Goal: Navigation & Orientation: Find specific page/section

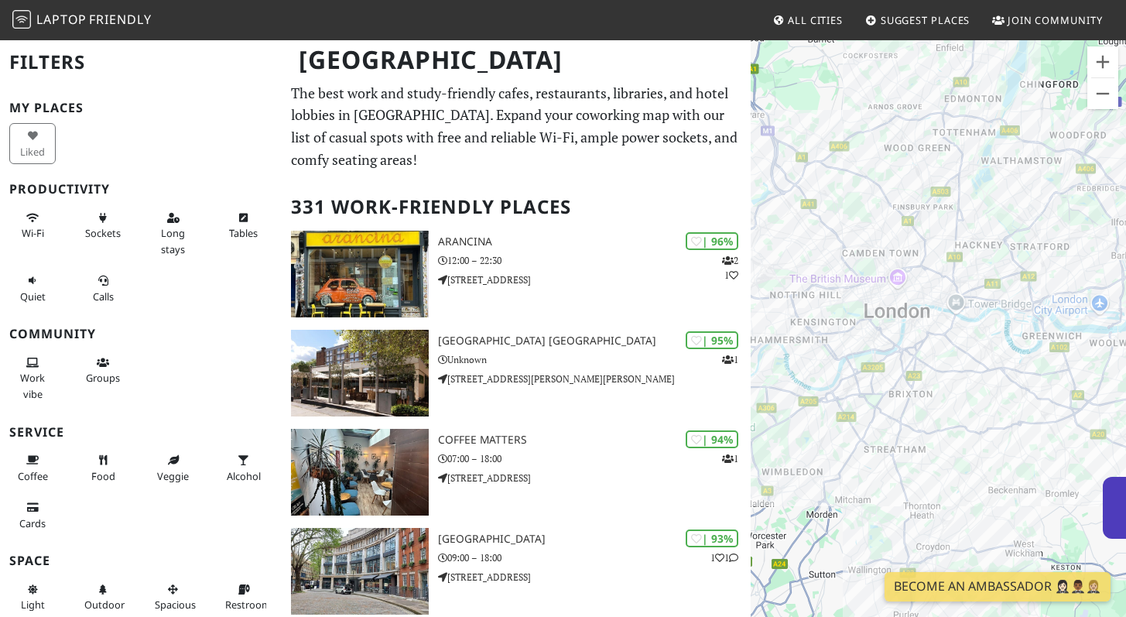
drag, startPoint x: 1026, startPoint y: 335, endPoint x: 903, endPoint y: 409, distance: 143.3
click at [903, 409] on div "To navigate, press the arrow keys." at bounding box center [937, 347] width 375 height 617
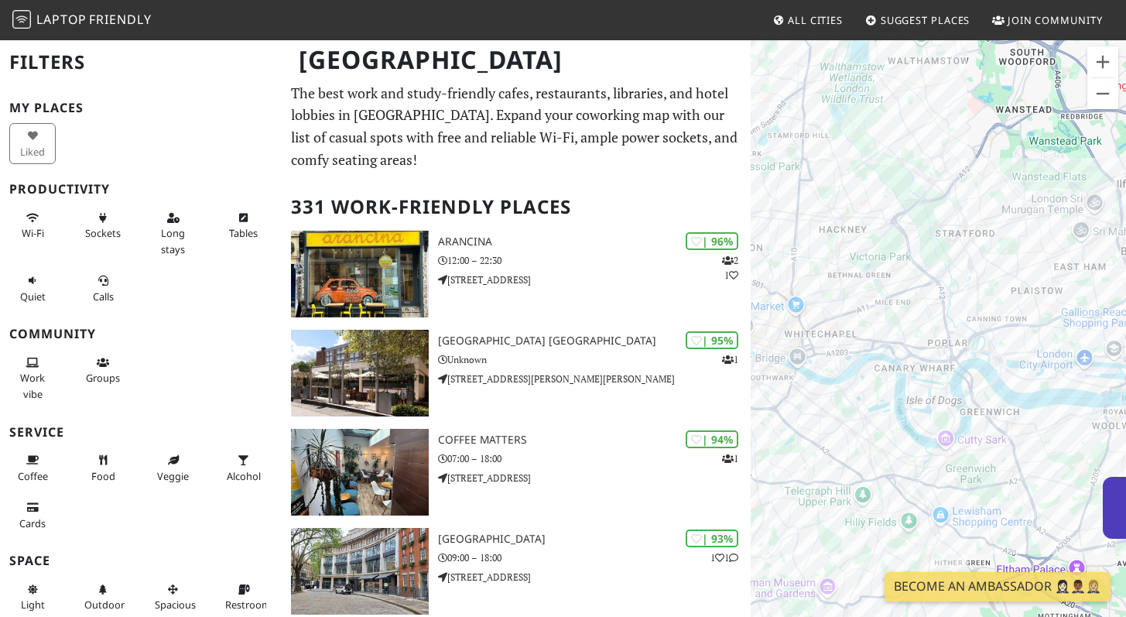
drag, startPoint x: 891, startPoint y: 345, endPoint x: 989, endPoint y: 380, distance: 103.5
click at [989, 380] on div "To navigate, press the arrow keys." at bounding box center [937, 347] width 375 height 617
click at [902, 353] on div "To navigate, press the arrow keys." at bounding box center [937, 347] width 375 height 617
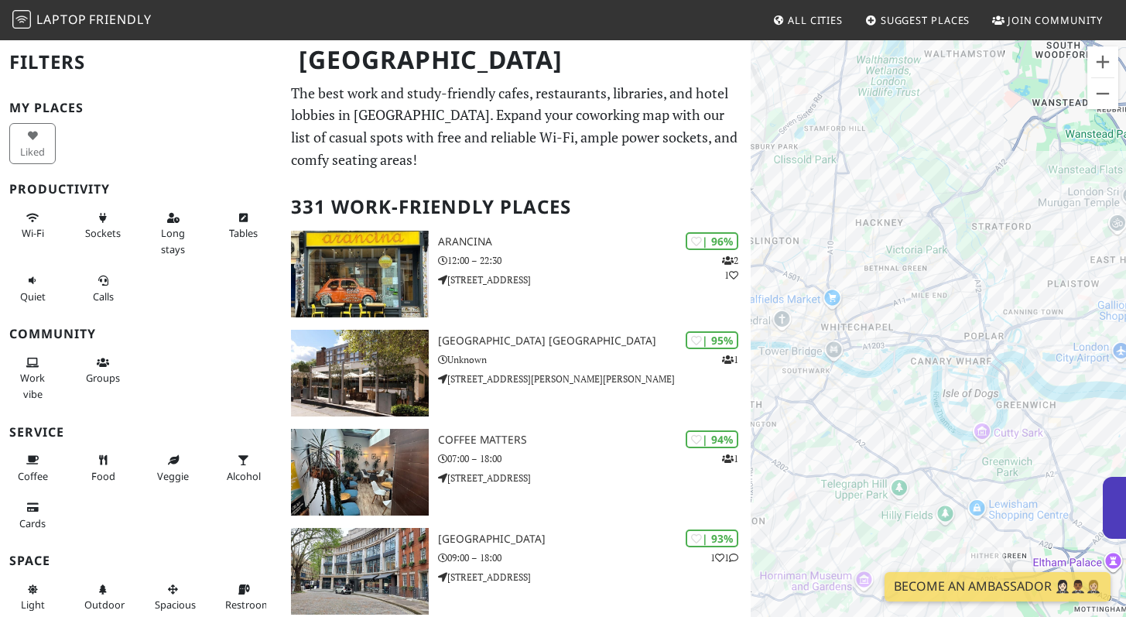
drag, startPoint x: 960, startPoint y: 340, endPoint x: 977, endPoint y: 337, distance: 17.5
click at [977, 337] on div "To navigate, press the arrow keys." at bounding box center [937, 347] width 375 height 617
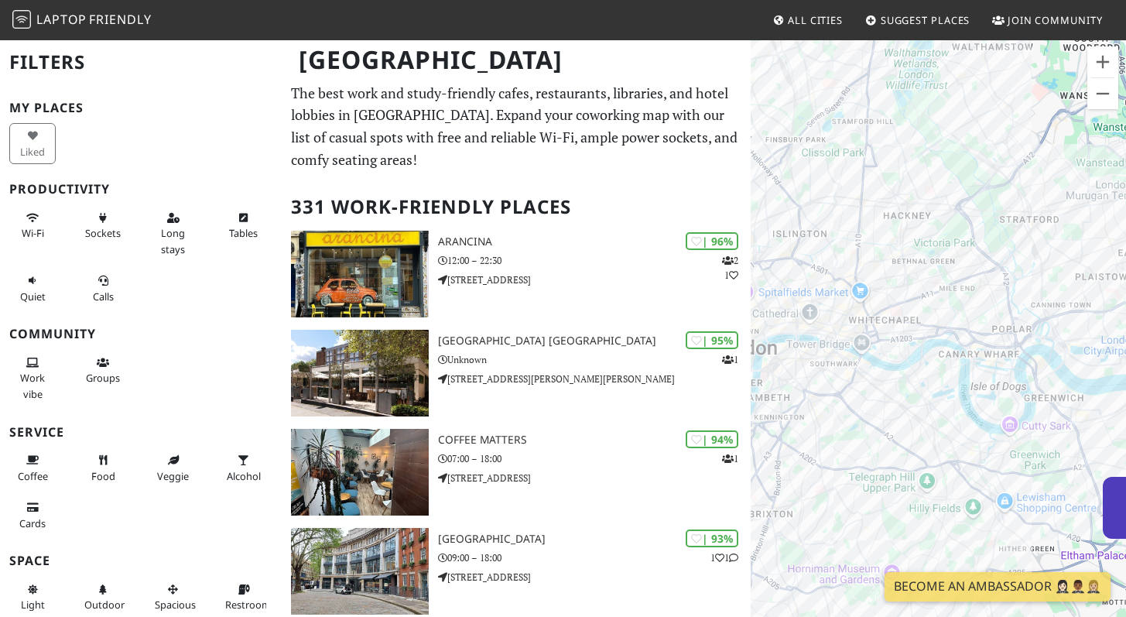
drag, startPoint x: 875, startPoint y: 376, endPoint x: 948, endPoint y: 377, distance: 72.7
click at [908, 378] on div "To navigate, press the arrow keys." at bounding box center [937, 347] width 375 height 617
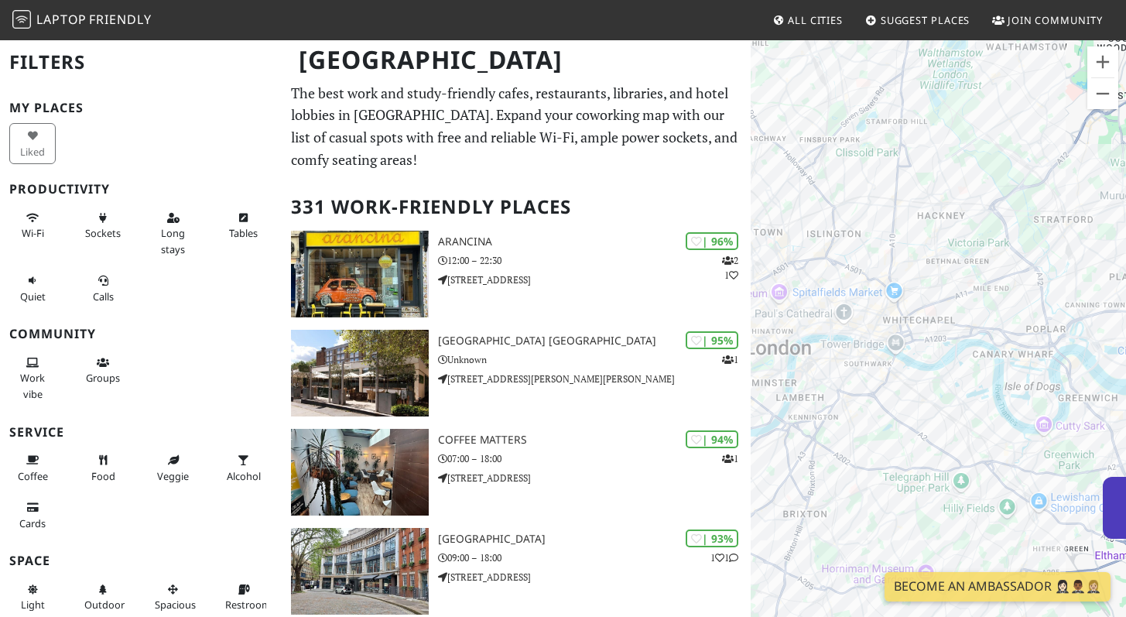
click at [948, 377] on div "To navigate, press the arrow keys." at bounding box center [937, 347] width 375 height 617
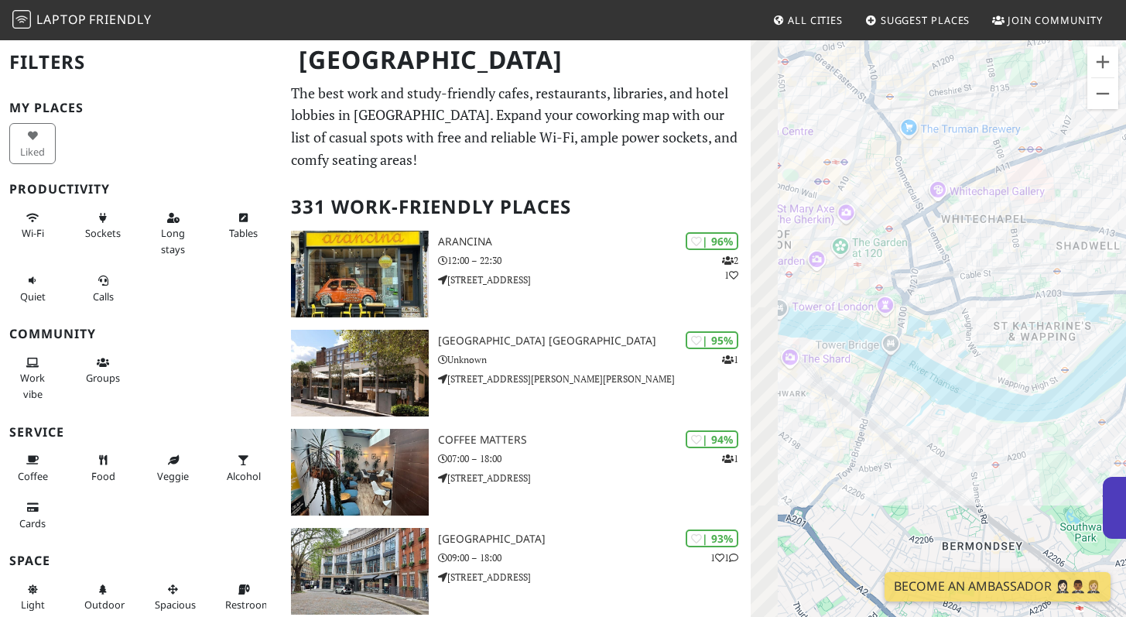
drag, startPoint x: 914, startPoint y: 332, endPoint x: 997, endPoint y: 316, distance: 85.1
click at [990, 316] on div "To navigate, press the arrow keys." at bounding box center [937, 347] width 375 height 617
click at [997, 316] on div "To navigate, press the arrow keys." at bounding box center [937, 347] width 375 height 617
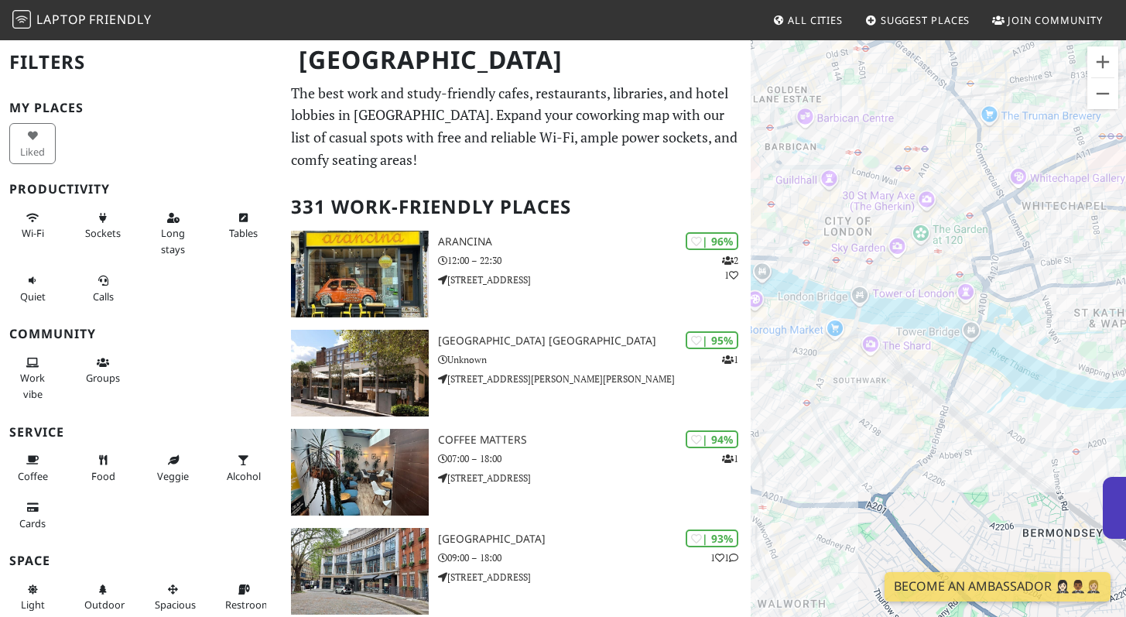
click at [997, 316] on div "To navigate, press the arrow keys." at bounding box center [937, 347] width 375 height 617
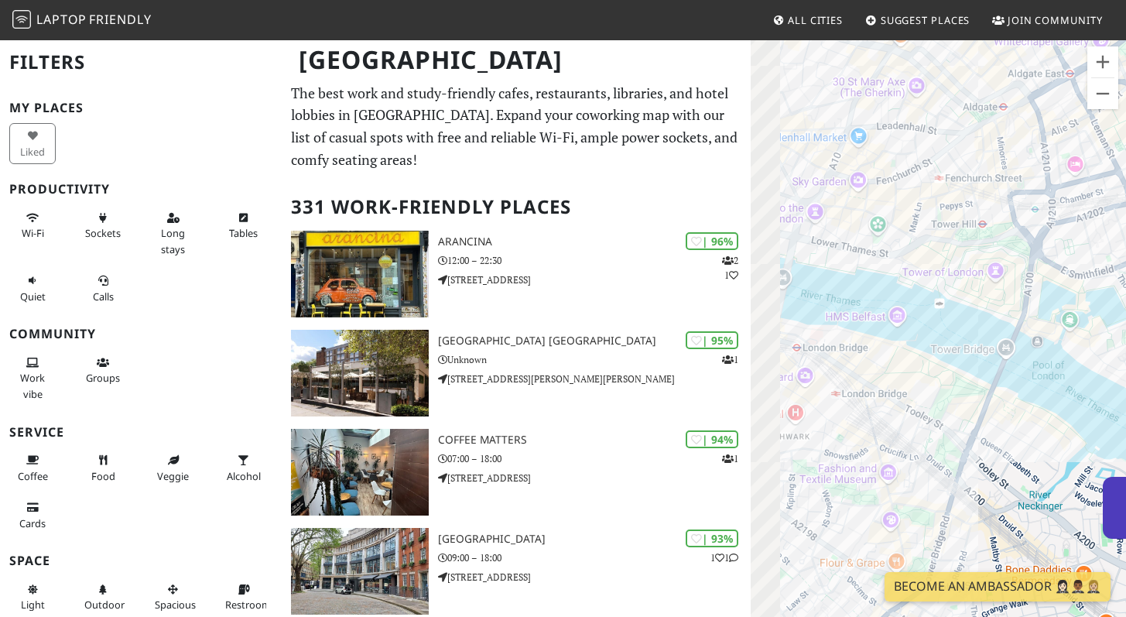
drag, startPoint x: 884, startPoint y: 305, endPoint x: 1041, endPoint y: 282, distance: 159.5
click at [1041, 282] on div "To navigate, press the arrow keys." at bounding box center [937, 347] width 375 height 617
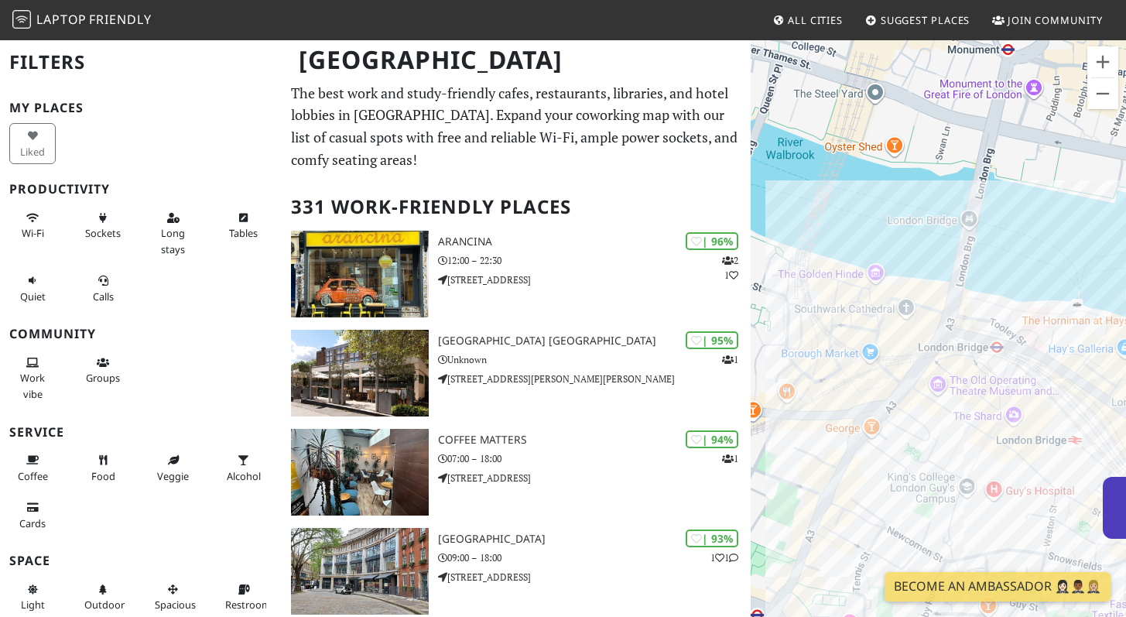
drag, startPoint x: 886, startPoint y: 305, endPoint x: 928, endPoint y: 299, distance: 43.0
click at [927, 299] on div "To navigate, press the arrow keys." at bounding box center [937, 347] width 375 height 617
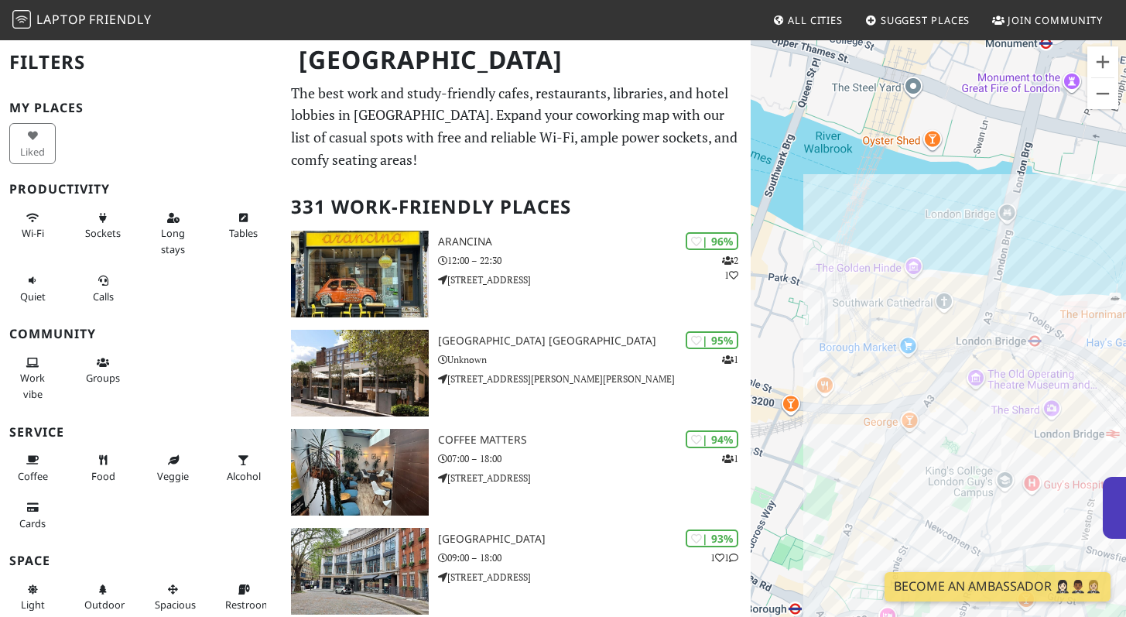
click at [928, 299] on div "To navigate, press the arrow keys." at bounding box center [937, 347] width 375 height 617
click at [930, 297] on div "To navigate, press the arrow keys." at bounding box center [937, 347] width 375 height 617
click at [979, 284] on div "To navigate, press the arrow keys. London Grind" at bounding box center [937, 347] width 375 height 617
click at [967, 276] on div "To navigate, press the arrow keys. London Grind London Grind" at bounding box center [937, 347] width 375 height 617
click at [974, 276] on div "To navigate, press the arrow keys. London Grind London Grind" at bounding box center [937, 347] width 375 height 617
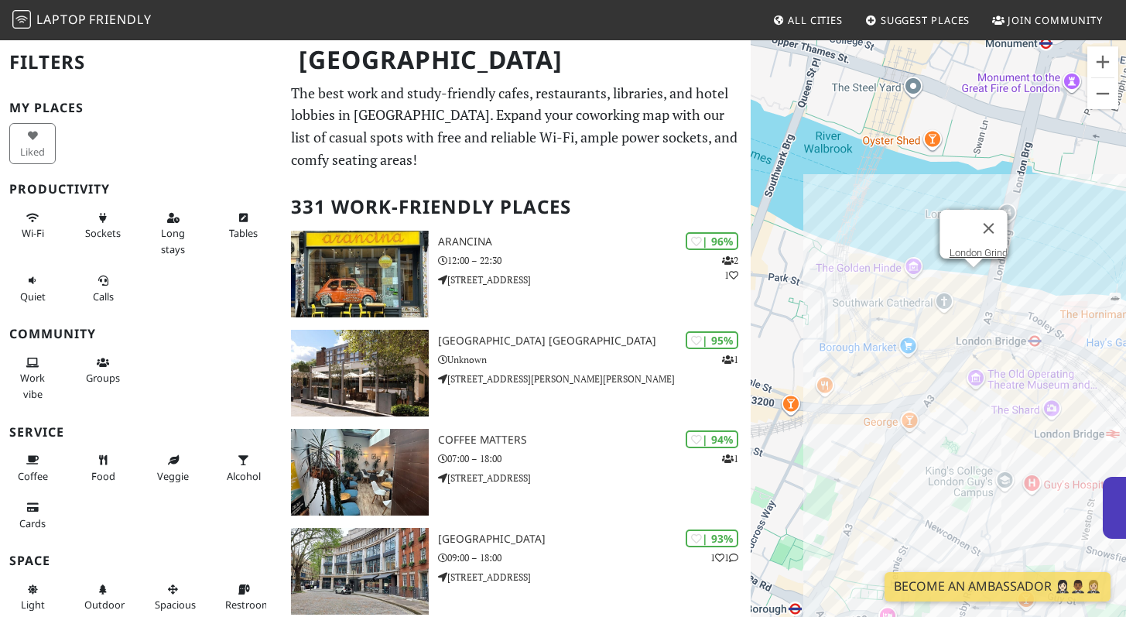
click at [974, 276] on div "To navigate, press the arrow keys. London Grind London Grind" at bounding box center [937, 347] width 375 height 617
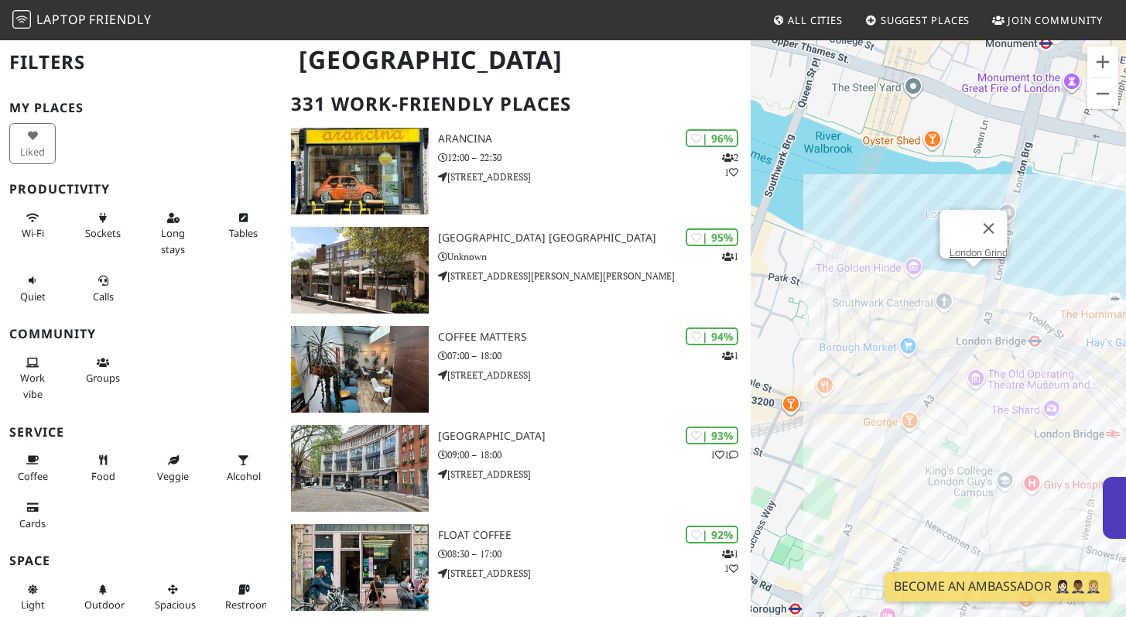
scroll to position [139, 0]
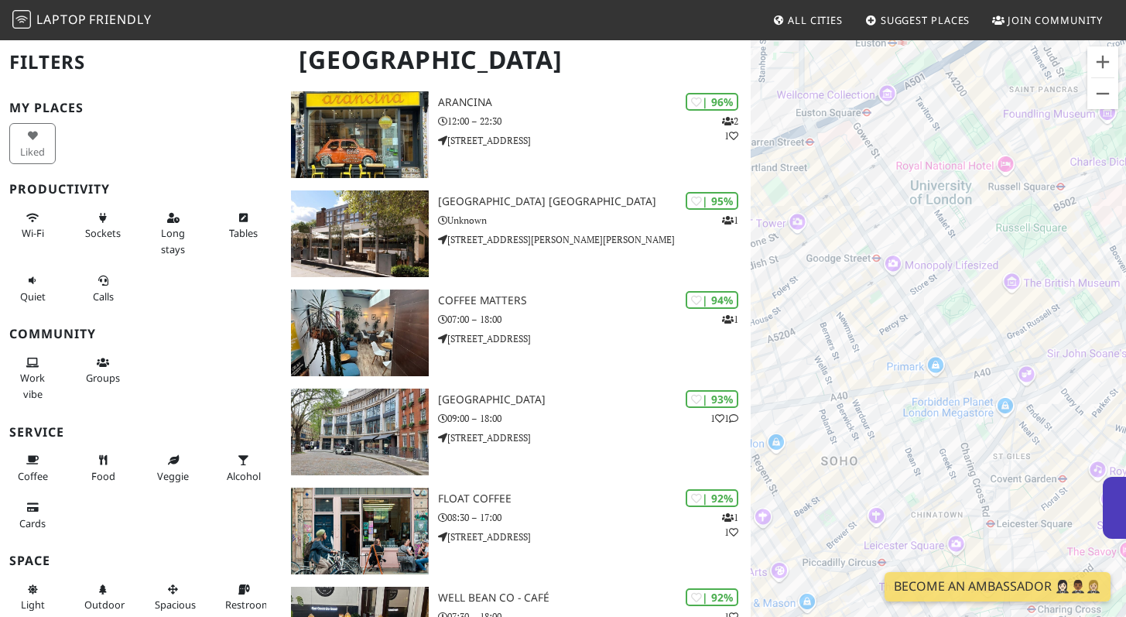
drag, startPoint x: 1010, startPoint y: 401, endPoint x: 986, endPoint y: 247, distance: 155.9
click at [988, 251] on div "To navigate, press the arrow keys. London Grind" at bounding box center [937, 347] width 375 height 617
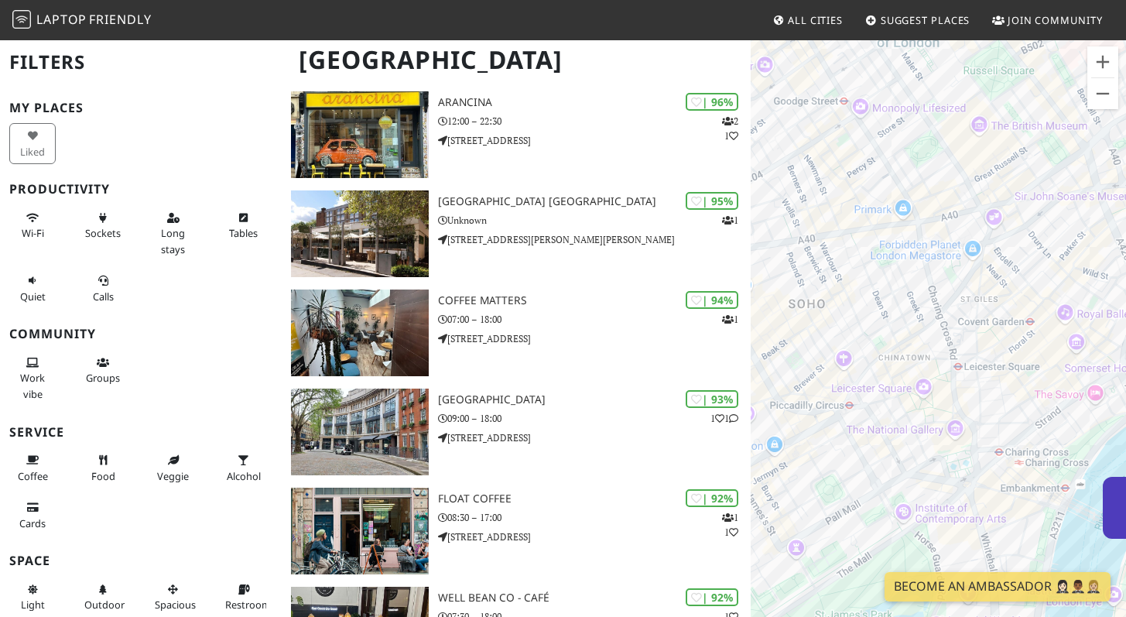
click at [982, 241] on div "To navigate, press the arrow keys. London Grind" at bounding box center [937, 347] width 375 height 617
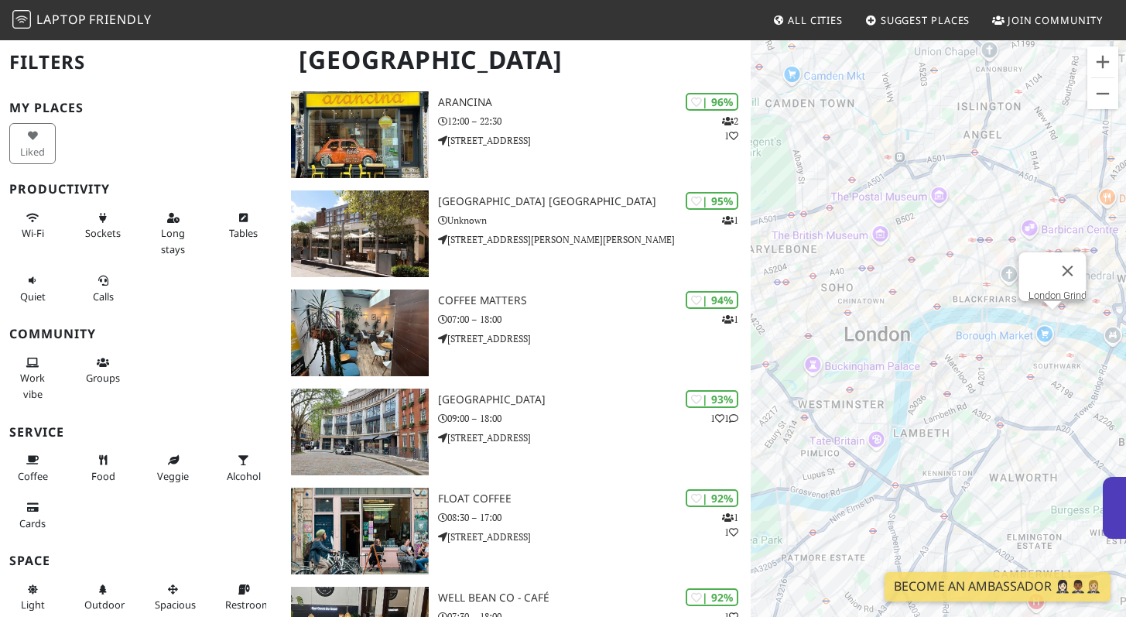
drag, startPoint x: 1038, startPoint y: 279, endPoint x: 925, endPoint y: 305, distance: 115.8
click at [947, 274] on div "To navigate, press the arrow keys. London Grind" at bounding box center [937, 347] width 375 height 617
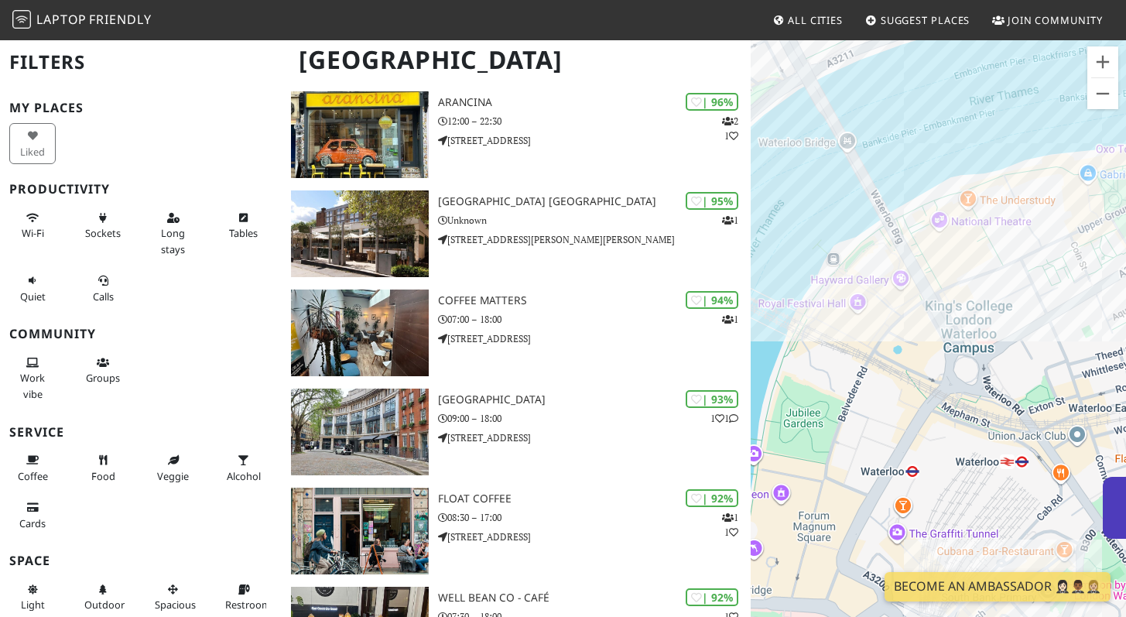
drag, startPoint x: 962, startPoint y: 350, endPoint x: 901, endPoint y: 312, distance: 73.0
click at [901, 312] on div "To navigate, press the arrow keys. London Grind" at bounding box center [937, 347] width 375 height 617
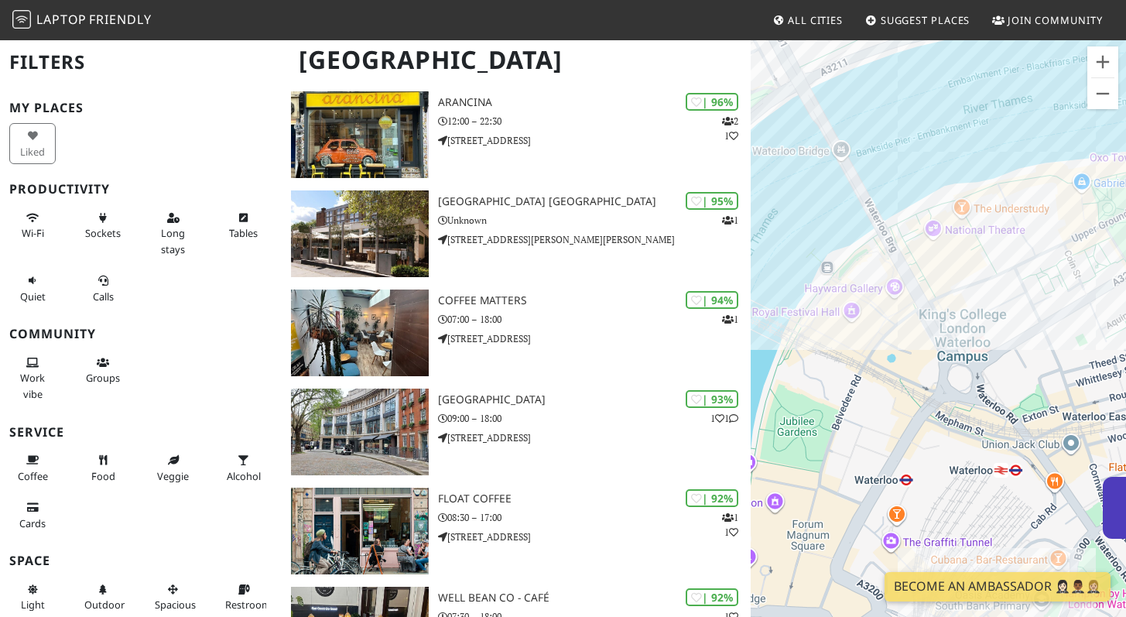
drag, startPoint x: 901, startPoint y: 312, endPoint x: 894, endPoint y: 322, distance: 12.2
click at [894, 322] on div "To navigate, press the arrow keys. London Grind" at bounding box center [937, 347] width 375 height 617
